Goal: Navigation & Orientation: Locate item on page

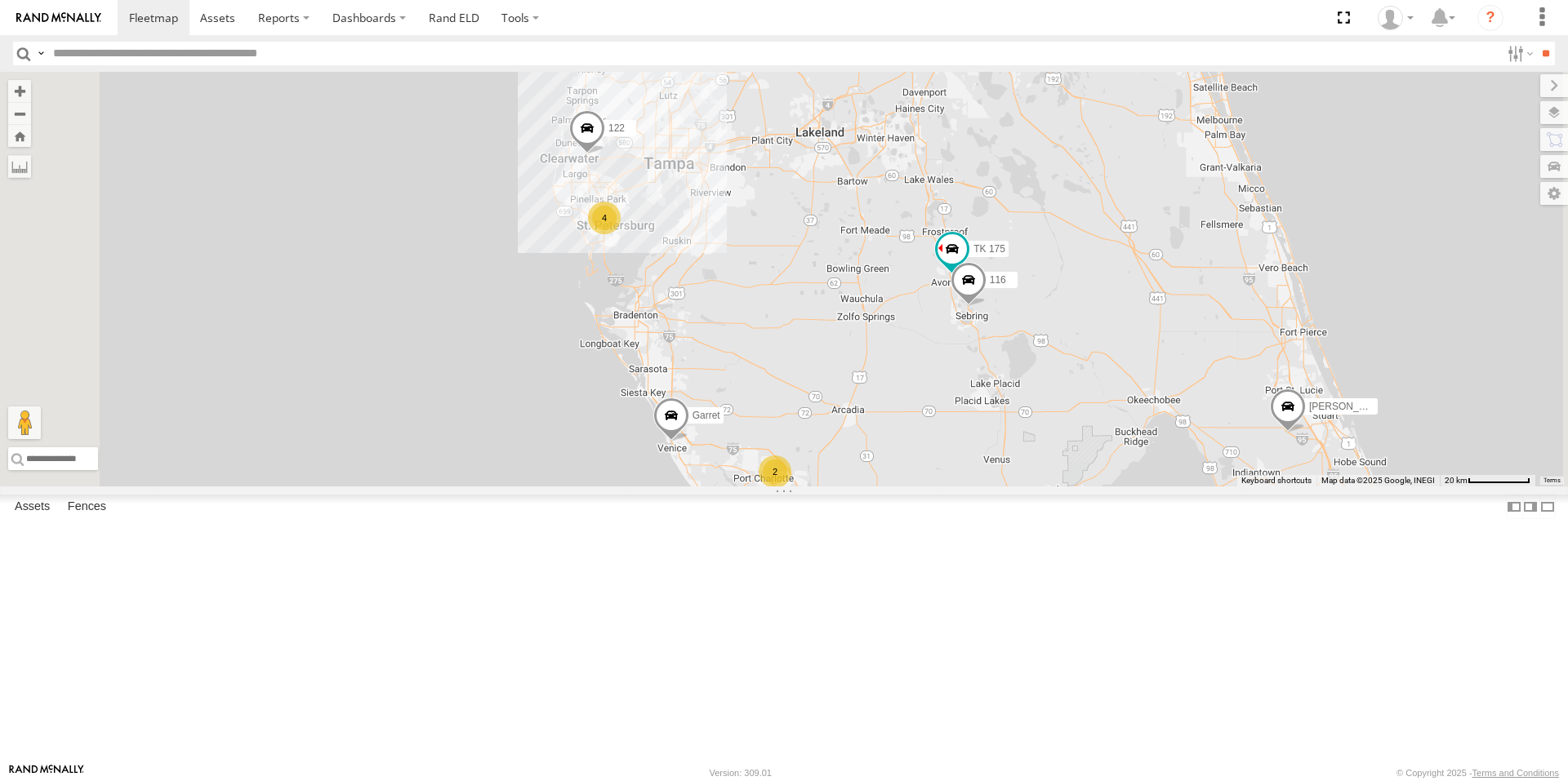
drag, startPoint x: 921, startPoint y: 392, endPoint x: 947, endPoint y: 508, distance: 118.9
click at [947, 487] on div "TK 175 116 Garret 122 [PERSON_NAME] 2 4 Tr 124" at bounding box center [784, 279] width 1568 height 415
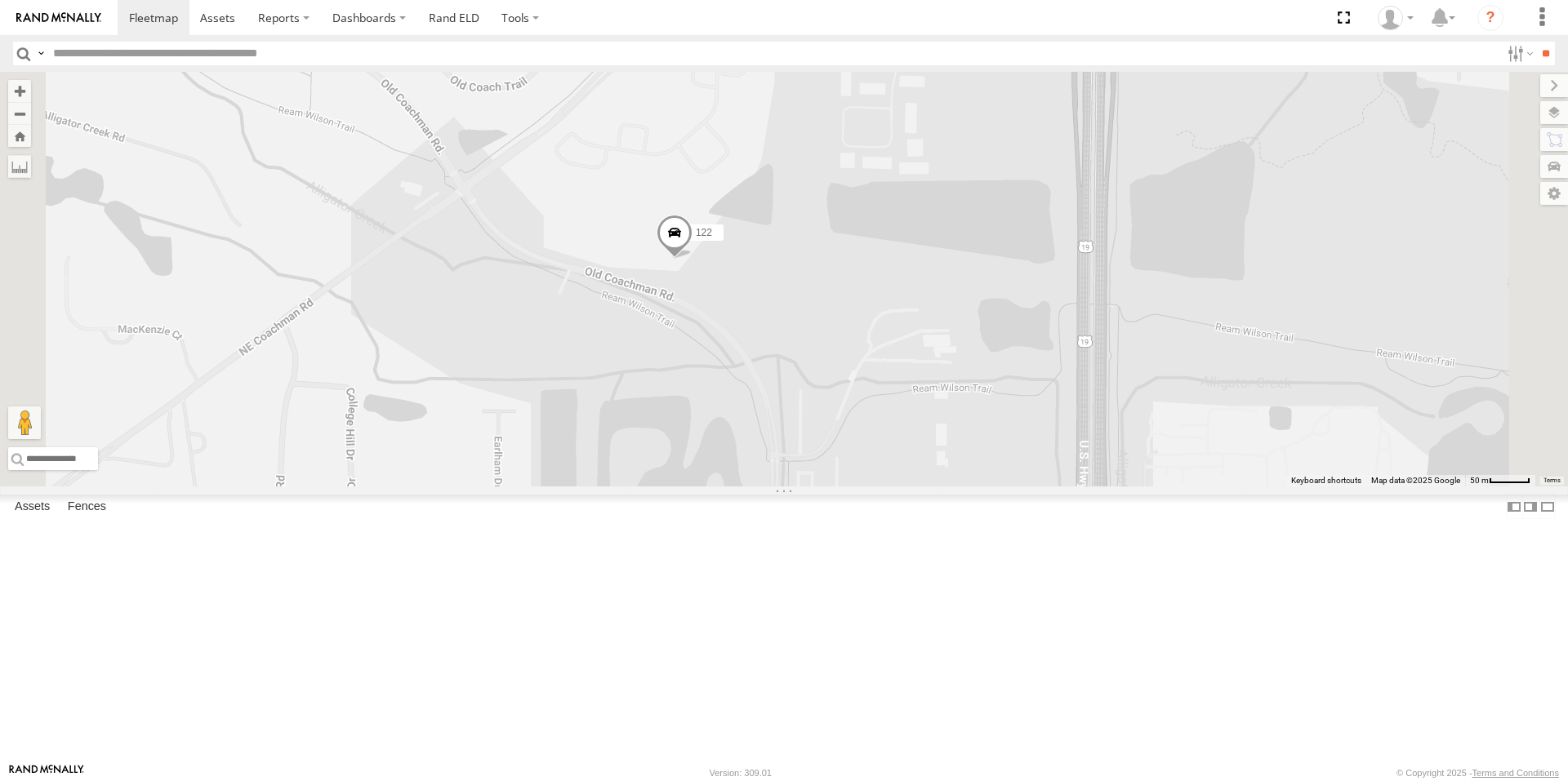
drag, startPoint x: 930, startPoint y: 568, endPoint x: 980, endPoint y: 409, distance: 166.7
click at [980, 409] on div "TK 175 116 Garret 122 [PERSON_NAME] Tr 124 120" at bounding box center [784, 279] width 1568 height 415
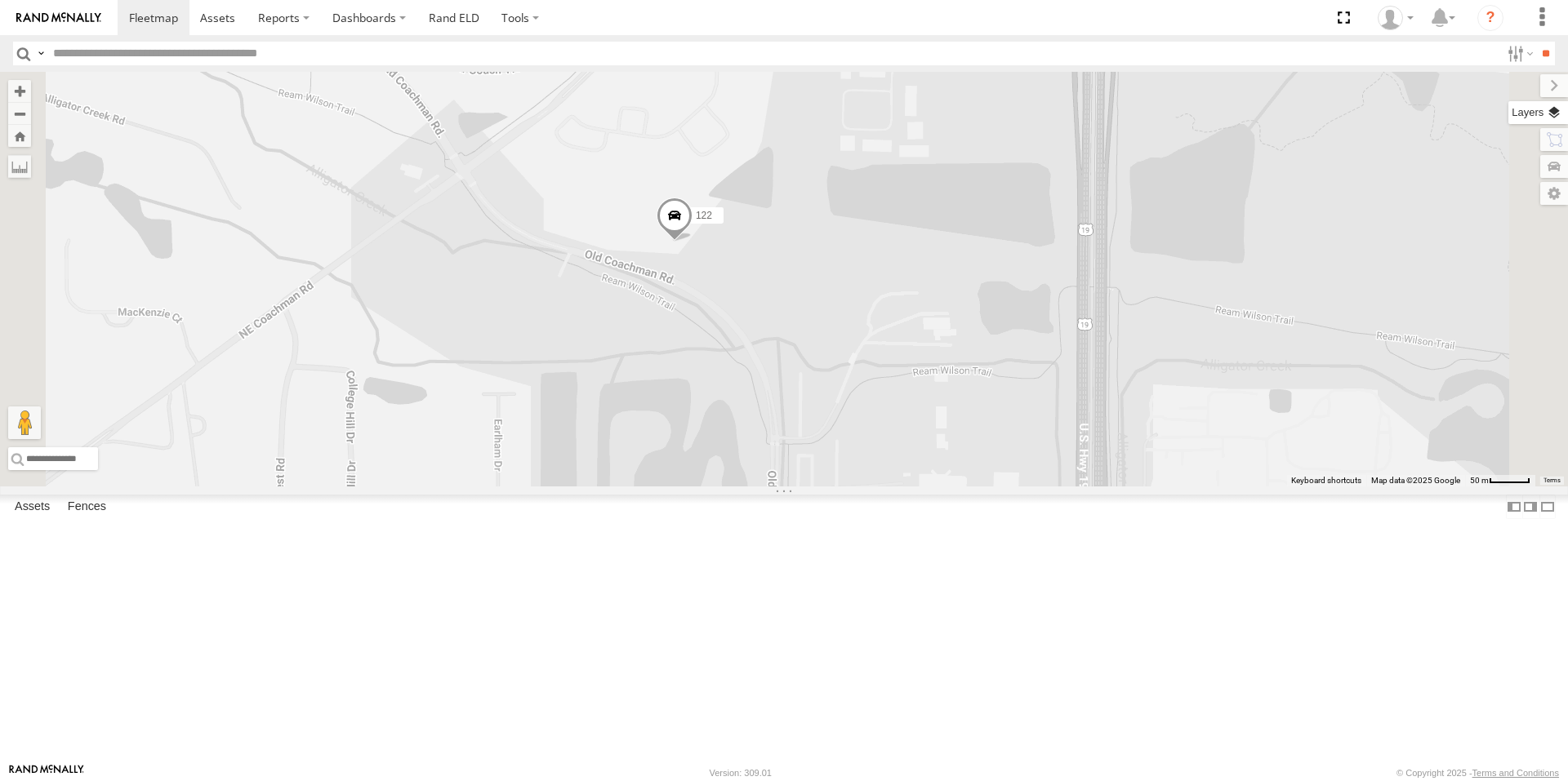
click at [1555, 117] on label at bounding box center [1538, 112] width 59 height 23
click at [0, 0] on span "Basemaps" at bounding box center [0, 0] width 0 height 0
click at [0, 0] on span "Satellite" at bounding box center [0, 0] width 0 height 0
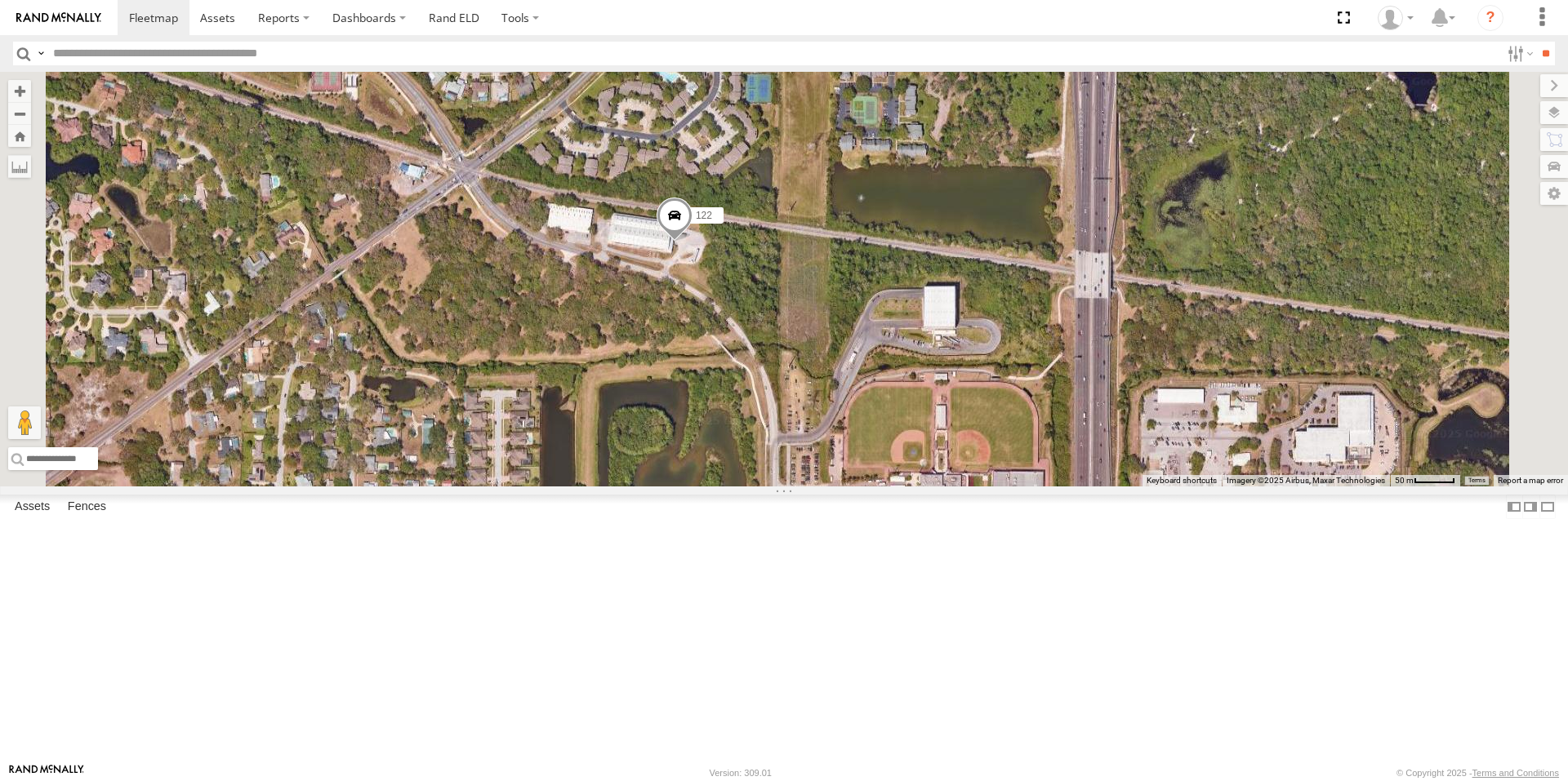
click at [0, 0] on span "Overlays" at bounding box center [0, 0] width 0 height 0
click at [0, 0] on span "Traffic" at bounding box center [0, 0] width 0 height 0
drag, startPoint x: 1388, startPoint y: 302, endPoint x: 1313, endPoint y: 307, distance: 75.2
click at [0, 0] on span "Transit" at bounding box center [0, 0] width 0 height 0
click at [0, 0] on span "Satellite + Roadmap" at bounding box center [0, 0] width 0 height 0
